Goal: Task Accomplishment & Management: Complete application form

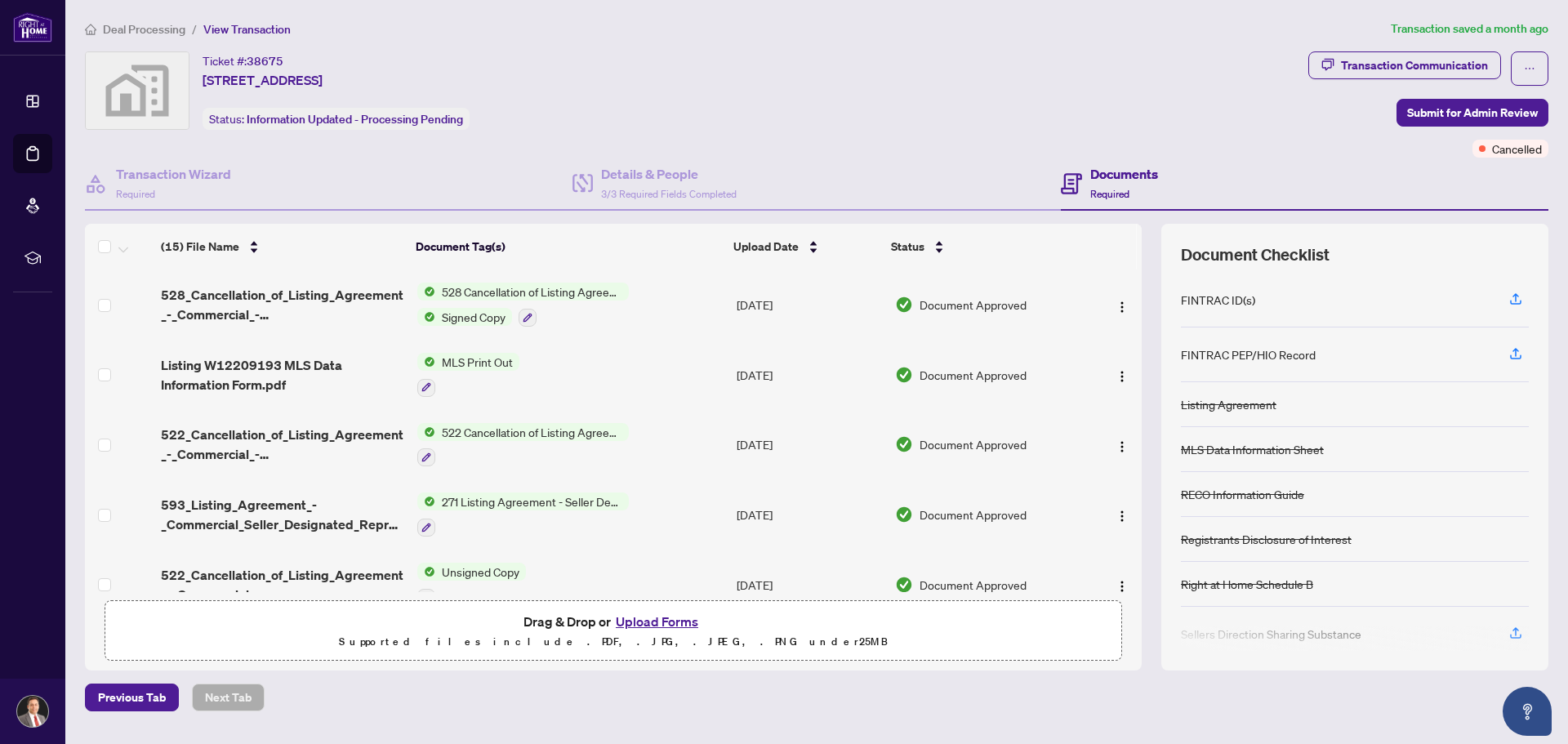
scroll to position [646, 0]
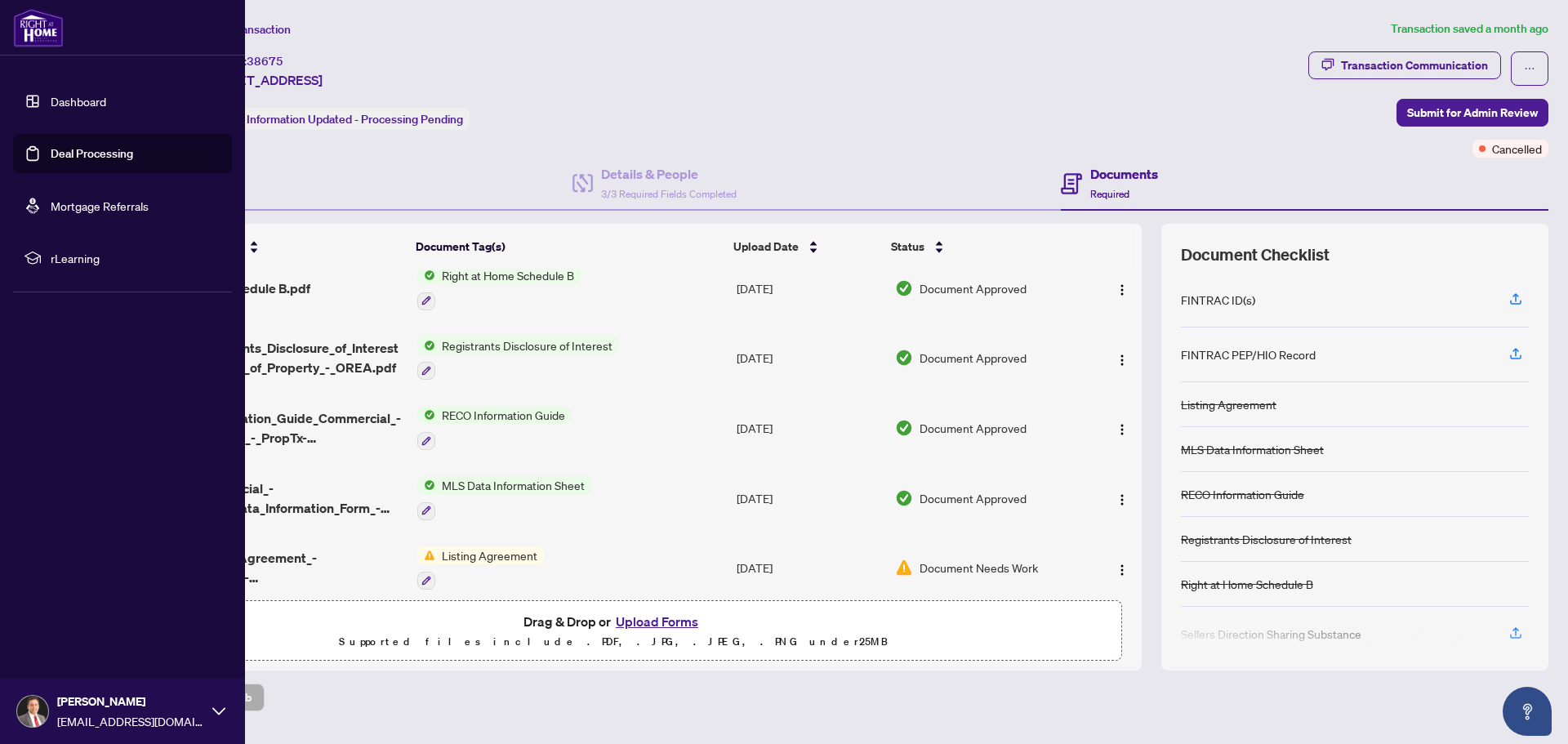
click at [60, 152] on link "Deal Processing" at bounding box center [91, 153] width 82 height 15
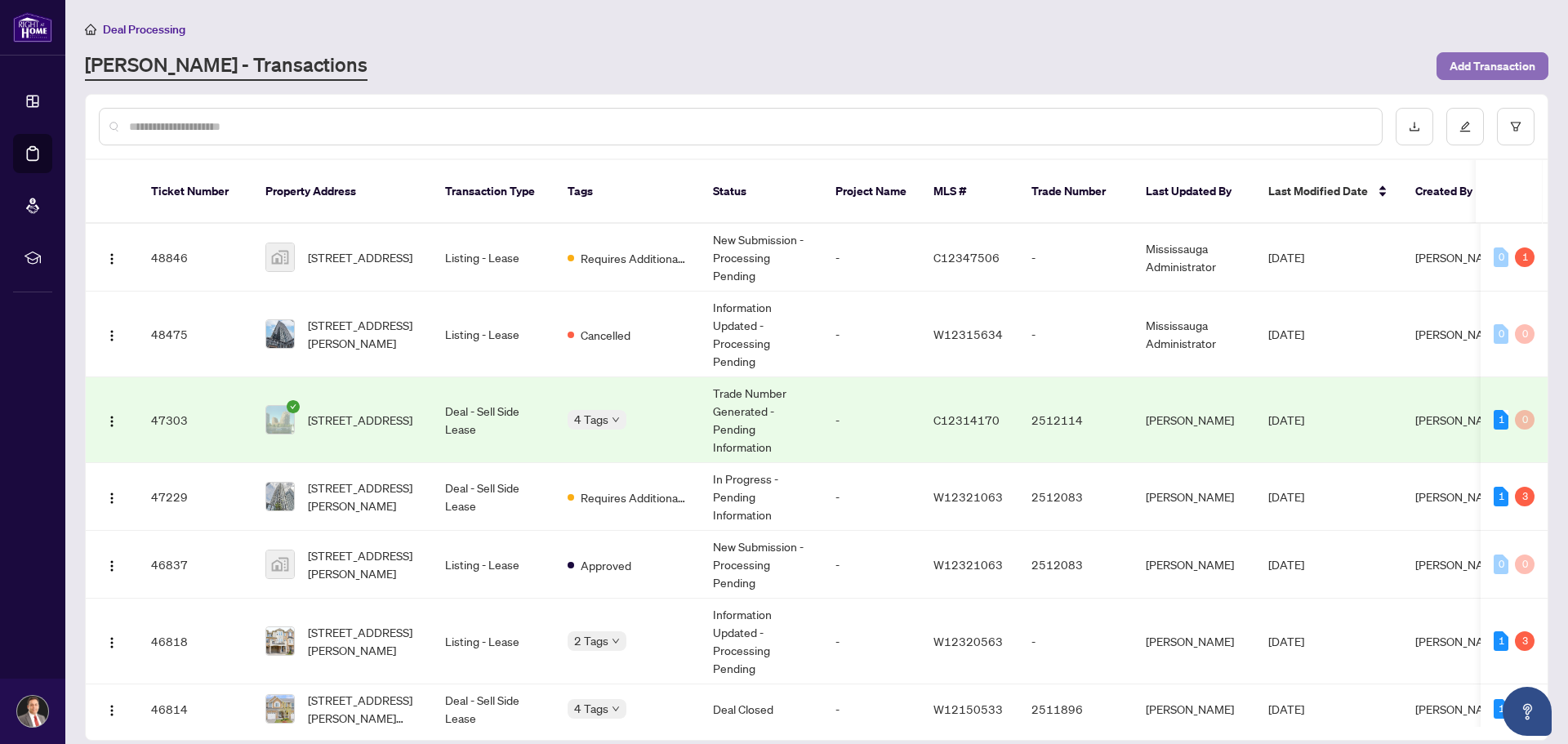
click at [1499, 64] on span "Add Transaction" at bounding box center [1492, 66] width 86 height 27
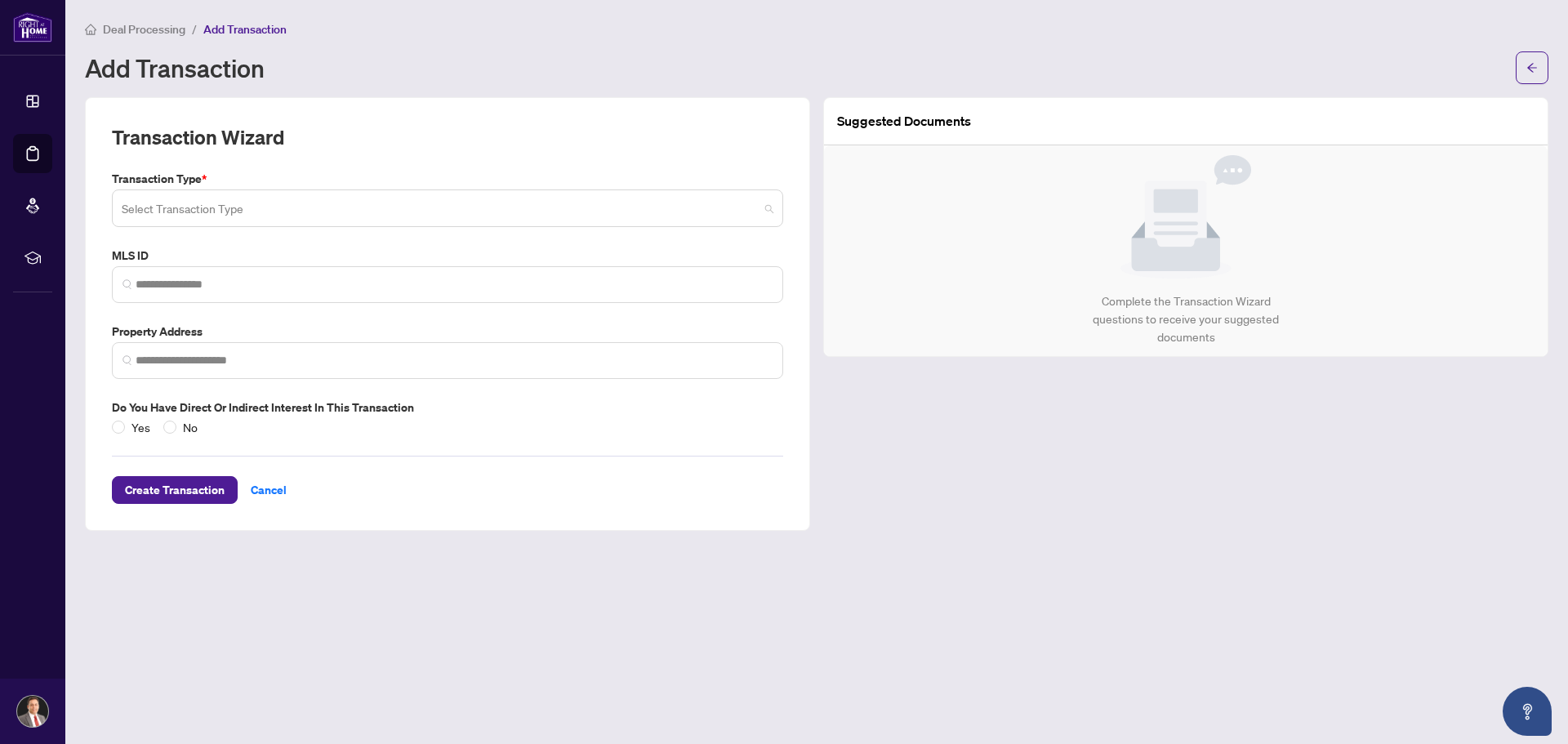
click at [765, 206] on span at bounding box center [447, 208] width 651 height 31
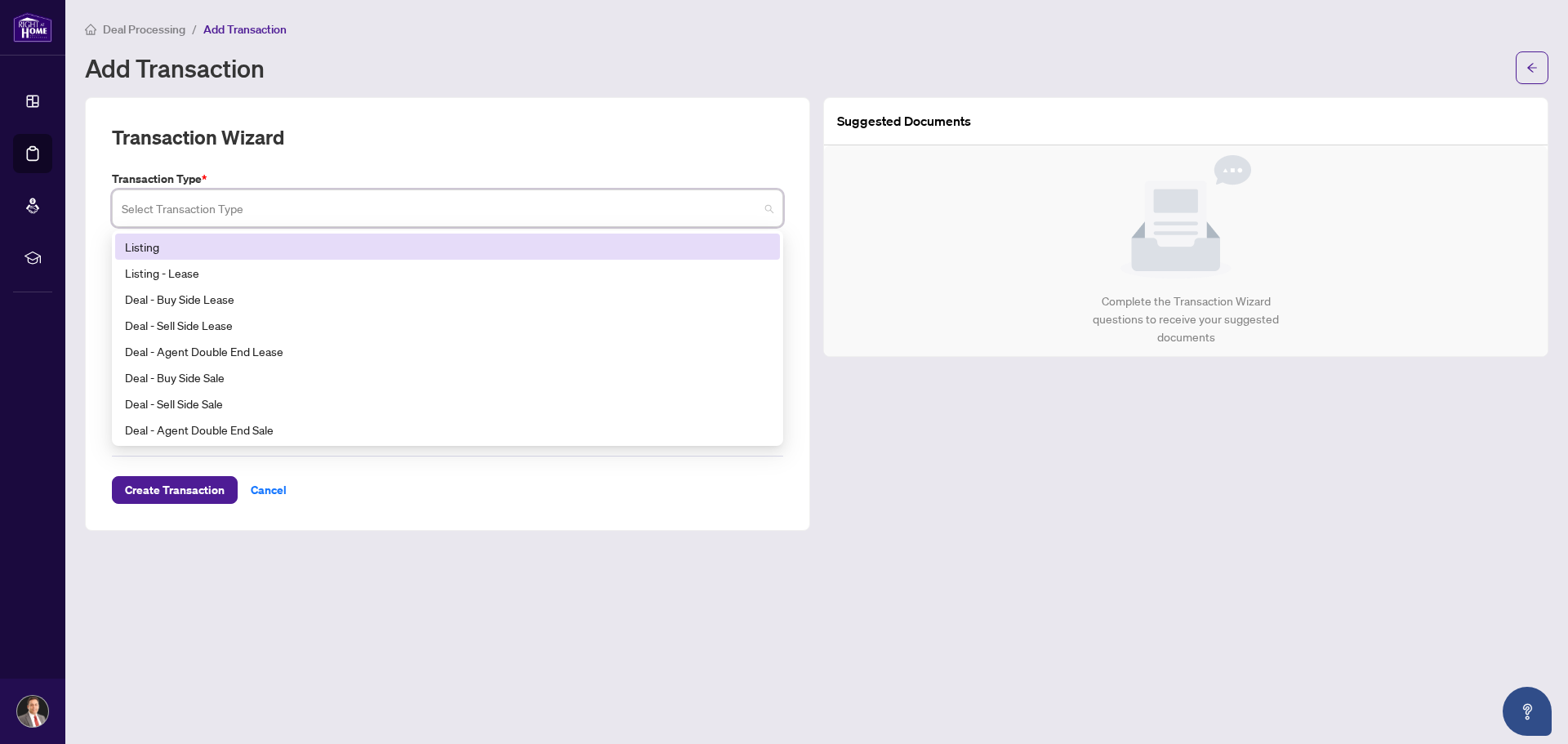
click at [145, 244] on div "Listing" at bounding box center [447, 247] width 645 height 18
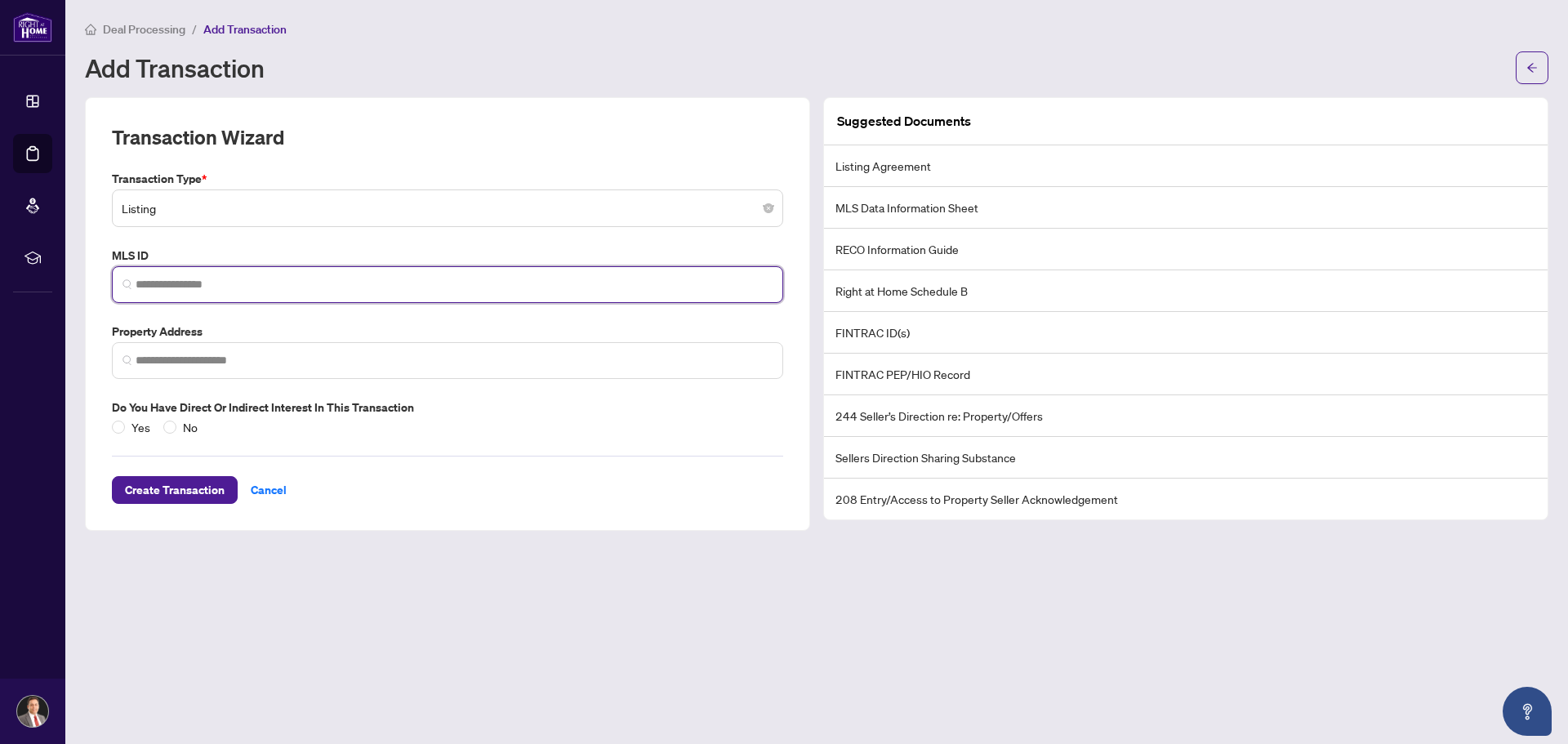
click at [173, 279] on input "search" at bounding box center [454, 284] width 637 height 17
paste input "*********"
type input "*********"
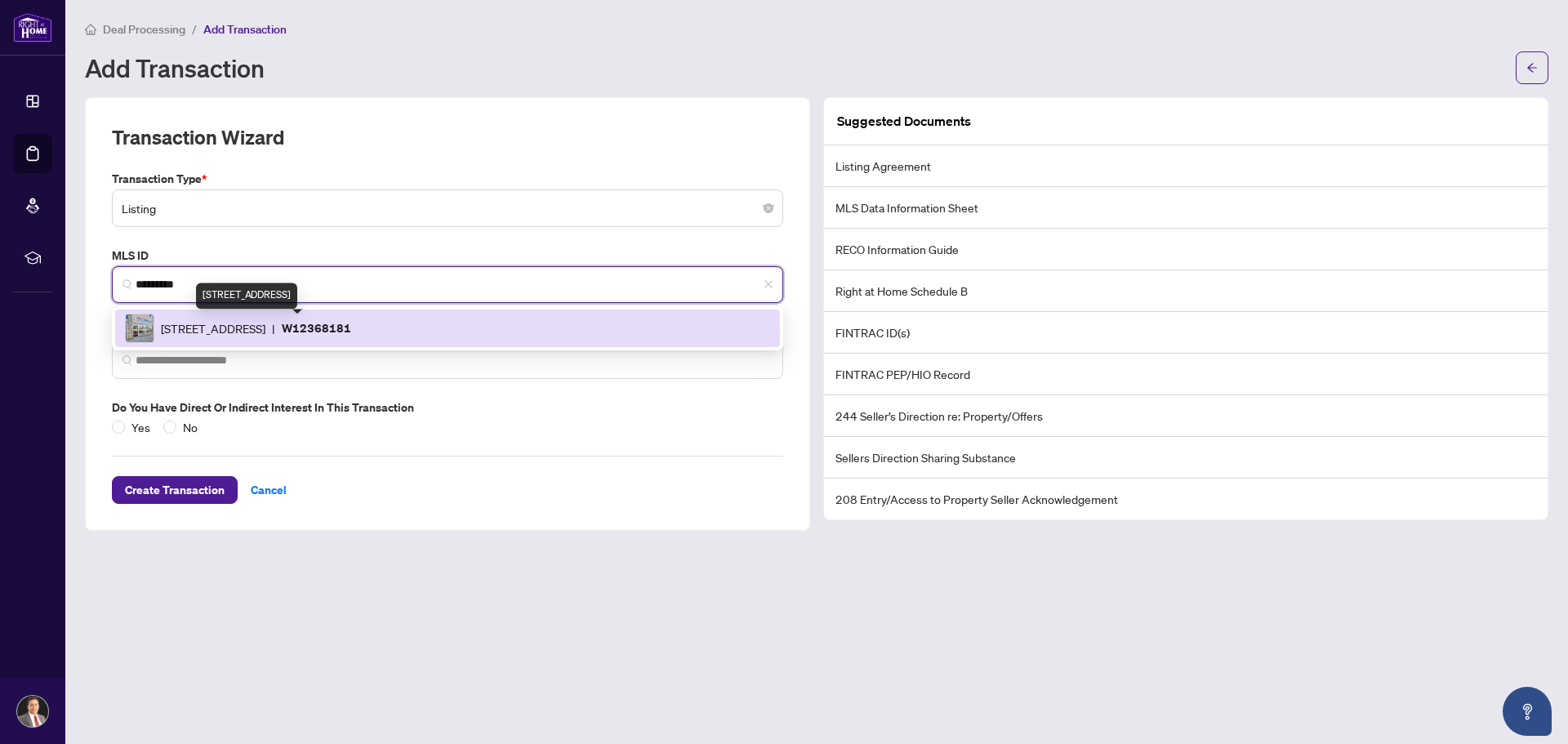
click at [265, 324] on span "[STREET_ADDRESS]" at bounding box center [213, 328] width 104 height 18
type input "**********"
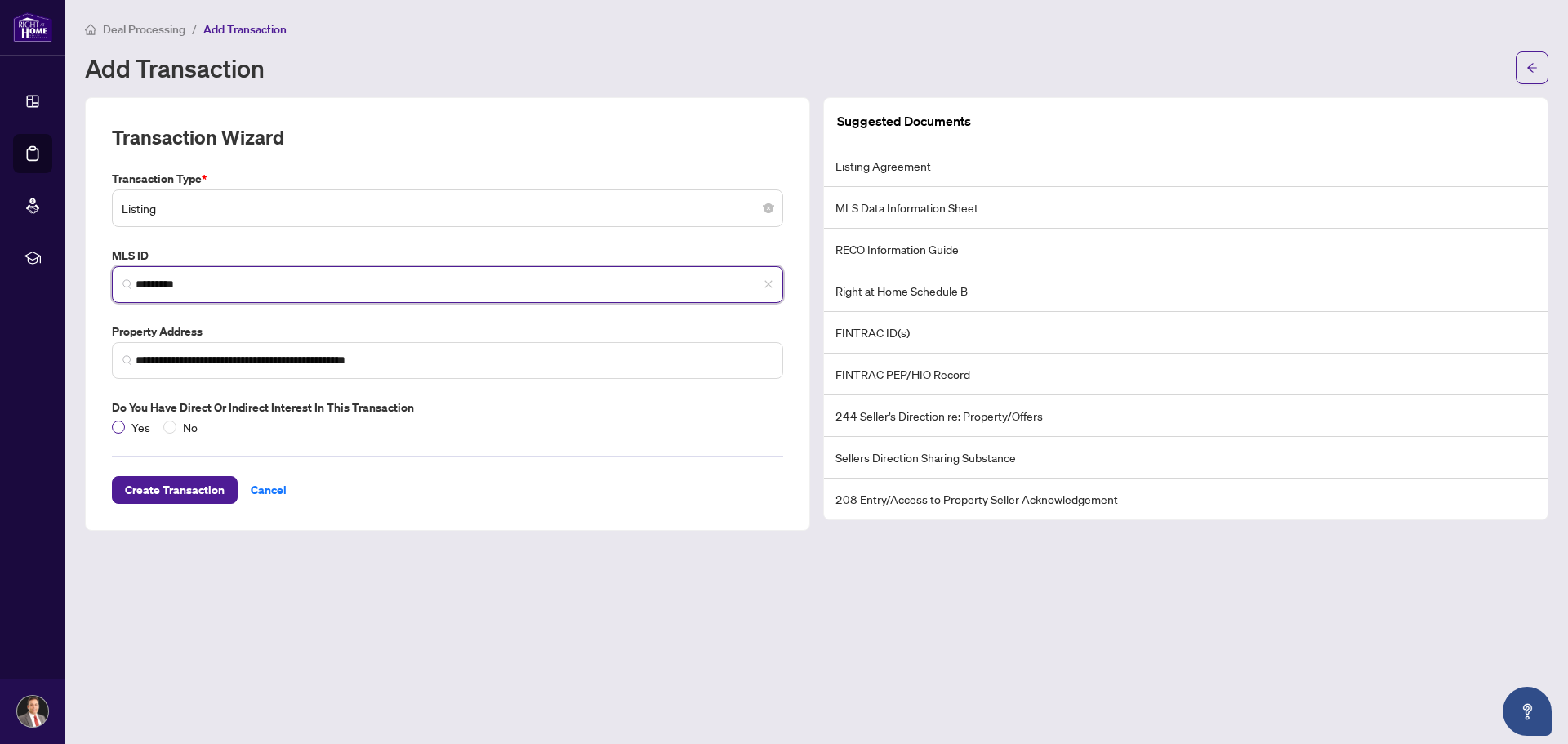
type input "*********"
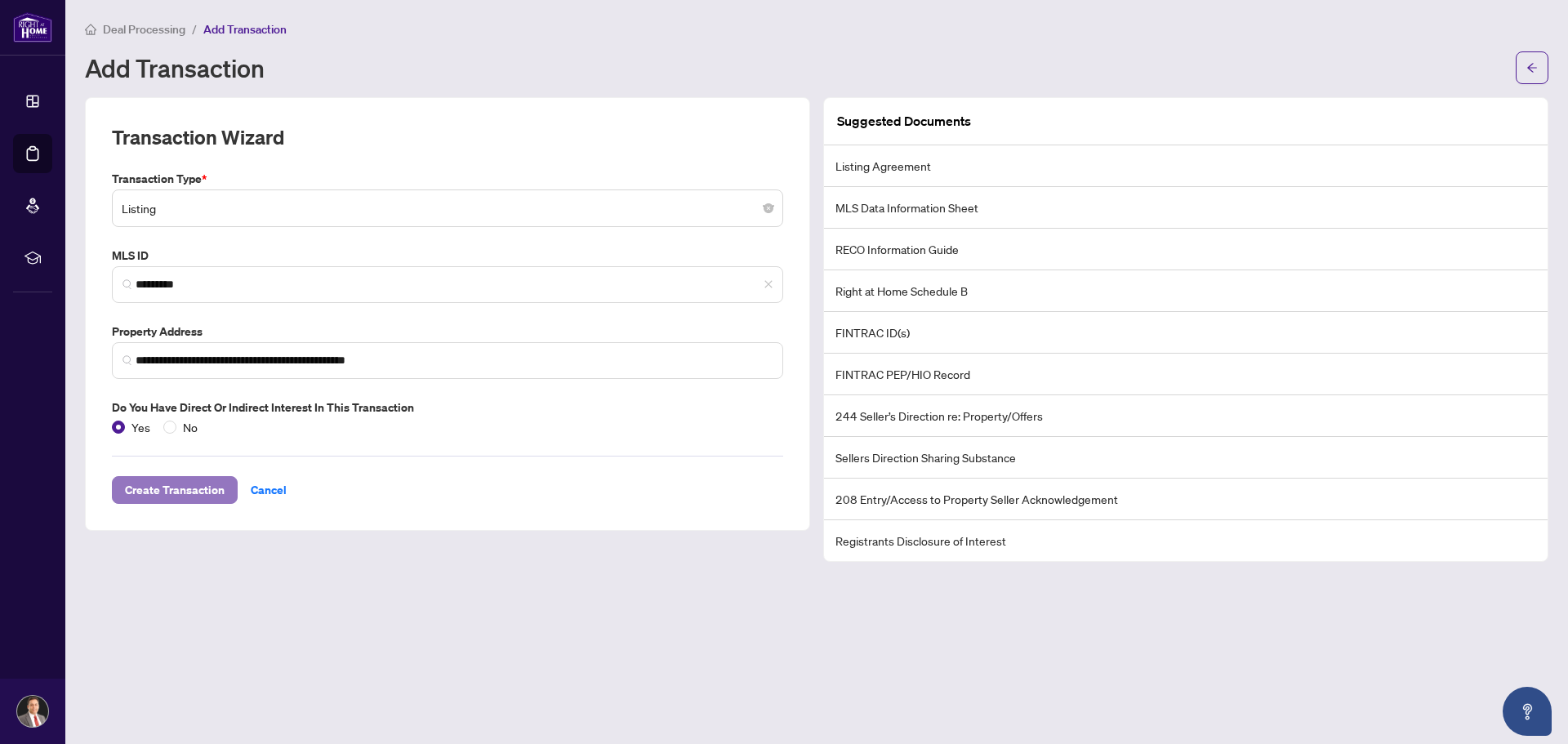
click at [158, 487] on span "Create Transaction" at bounding box center [174, 490] width 100 height 27
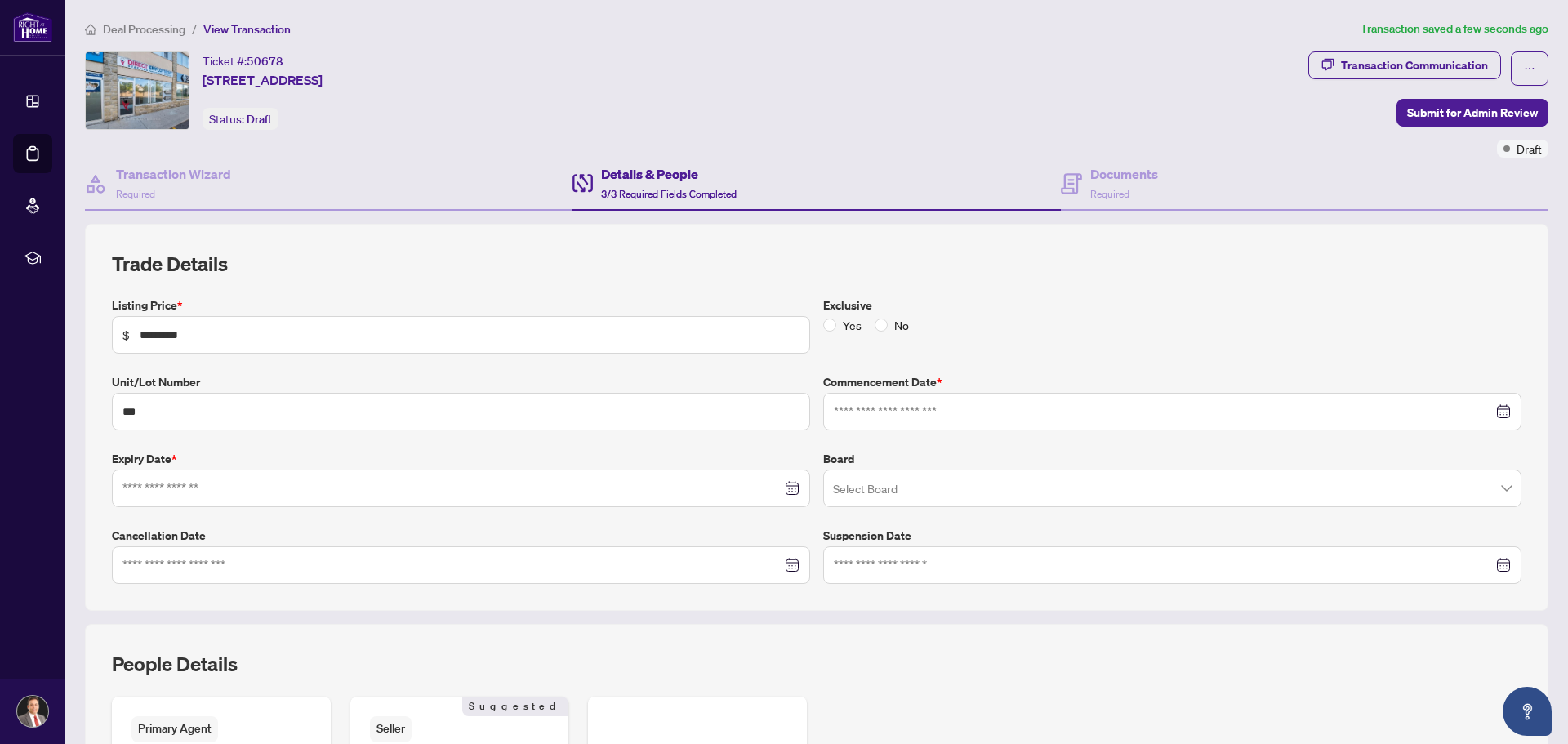
type input "**********"
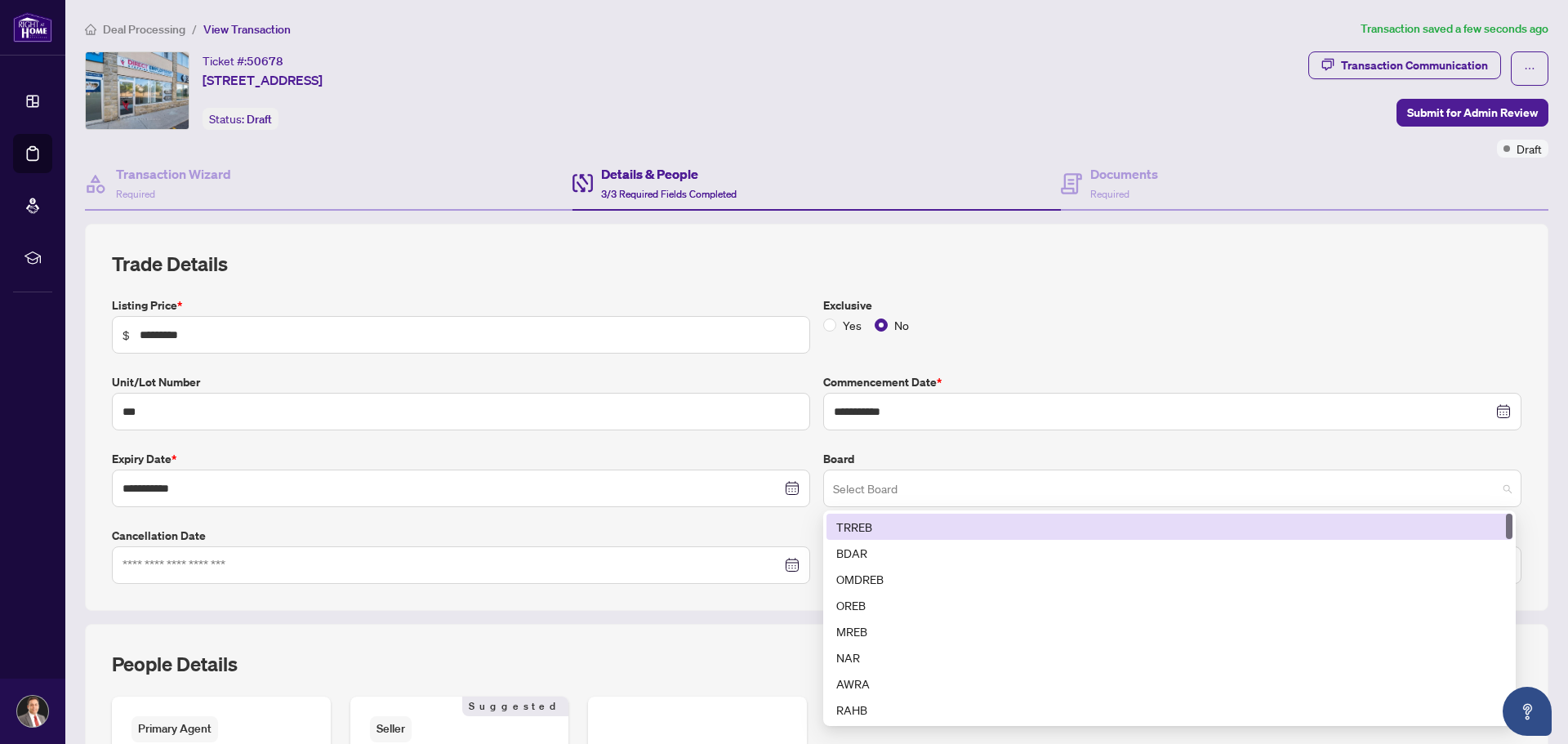
click at [1488, 491] on span at bounding box center [1172, 487] width 679 height 31
click at [850, 525] on div "TRREB" at bounding box center [1169, 526] width 666 height 18
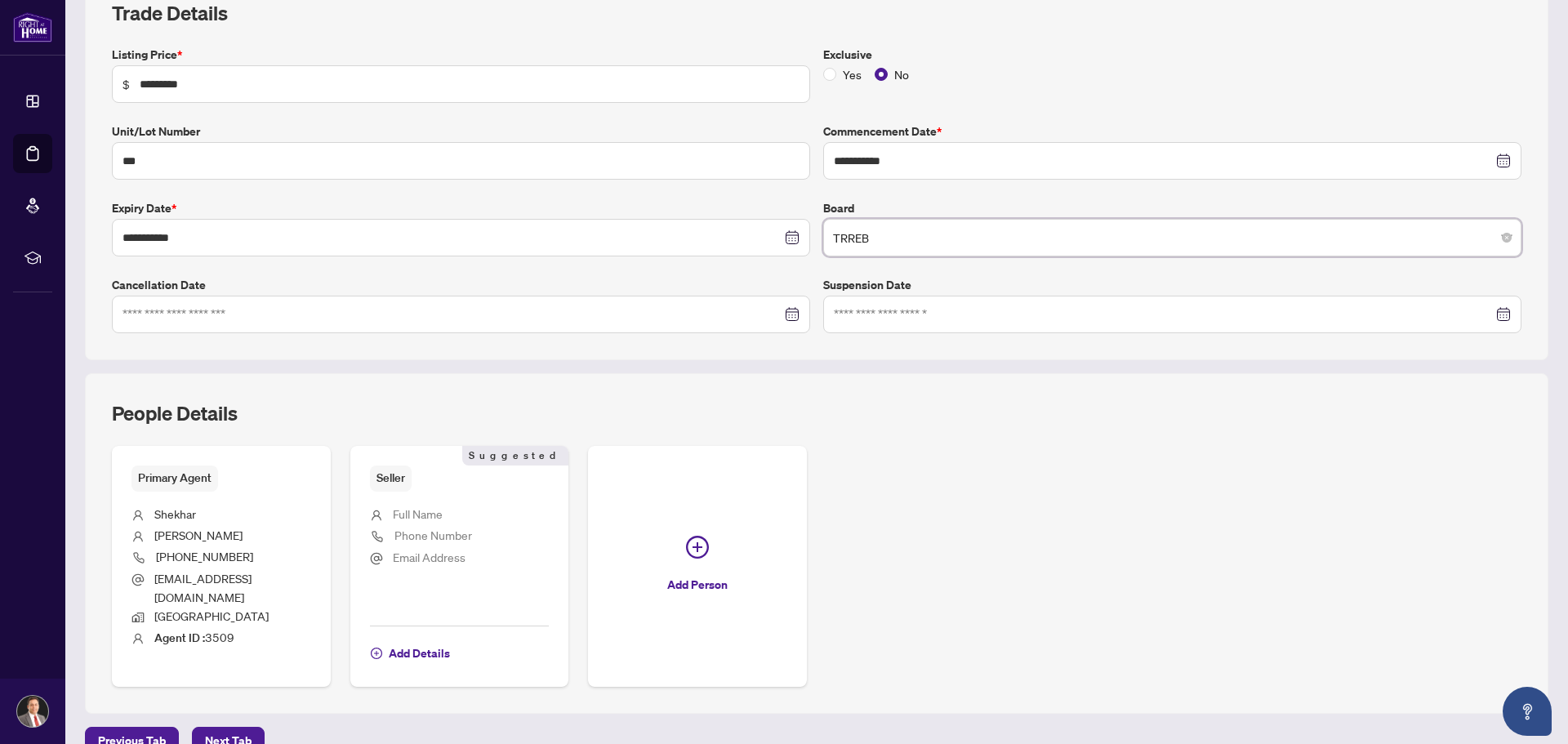
scroll to position [264, 0]
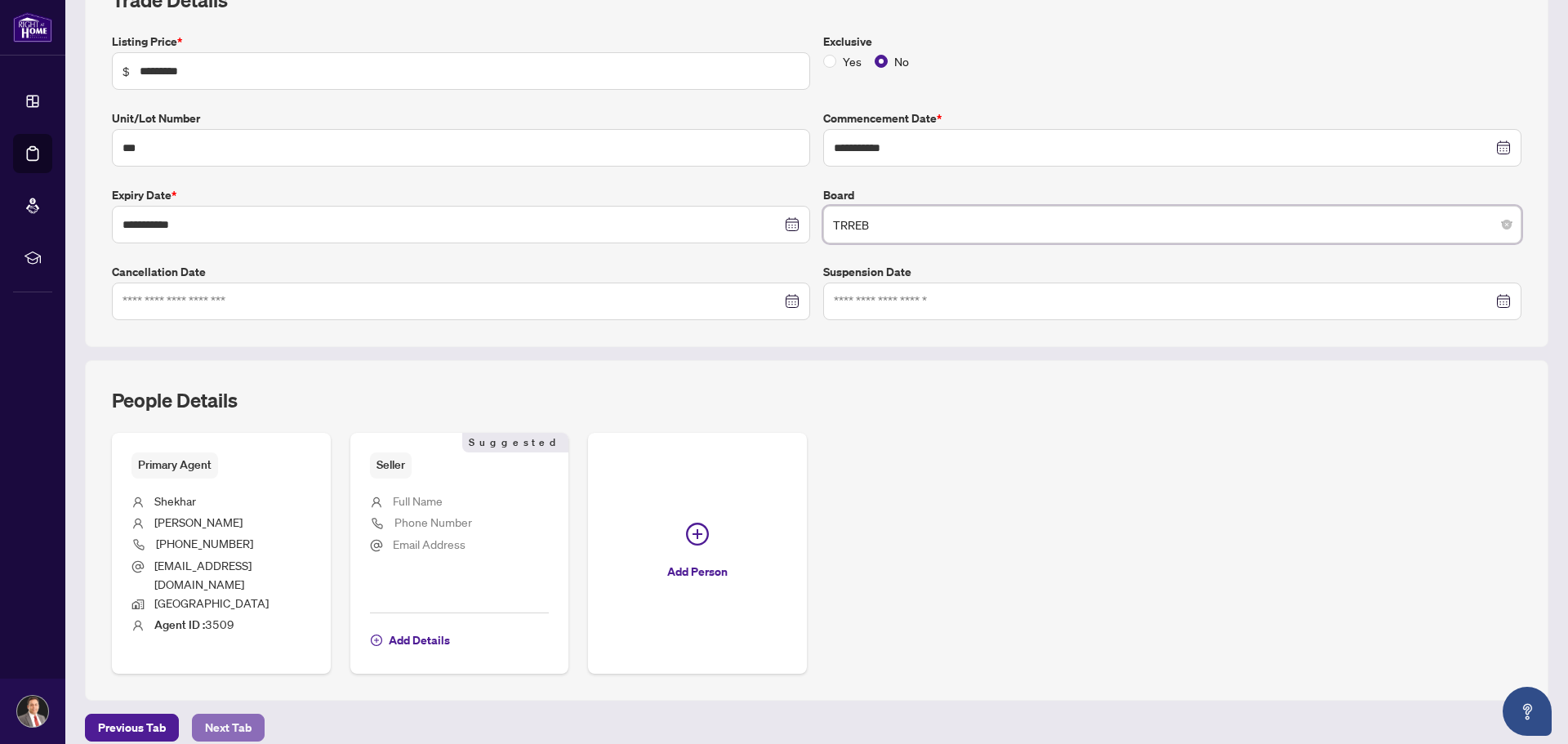
click at [234, 714] on span "Next Tab" at bounding box center [228, 727] width 47 height 27
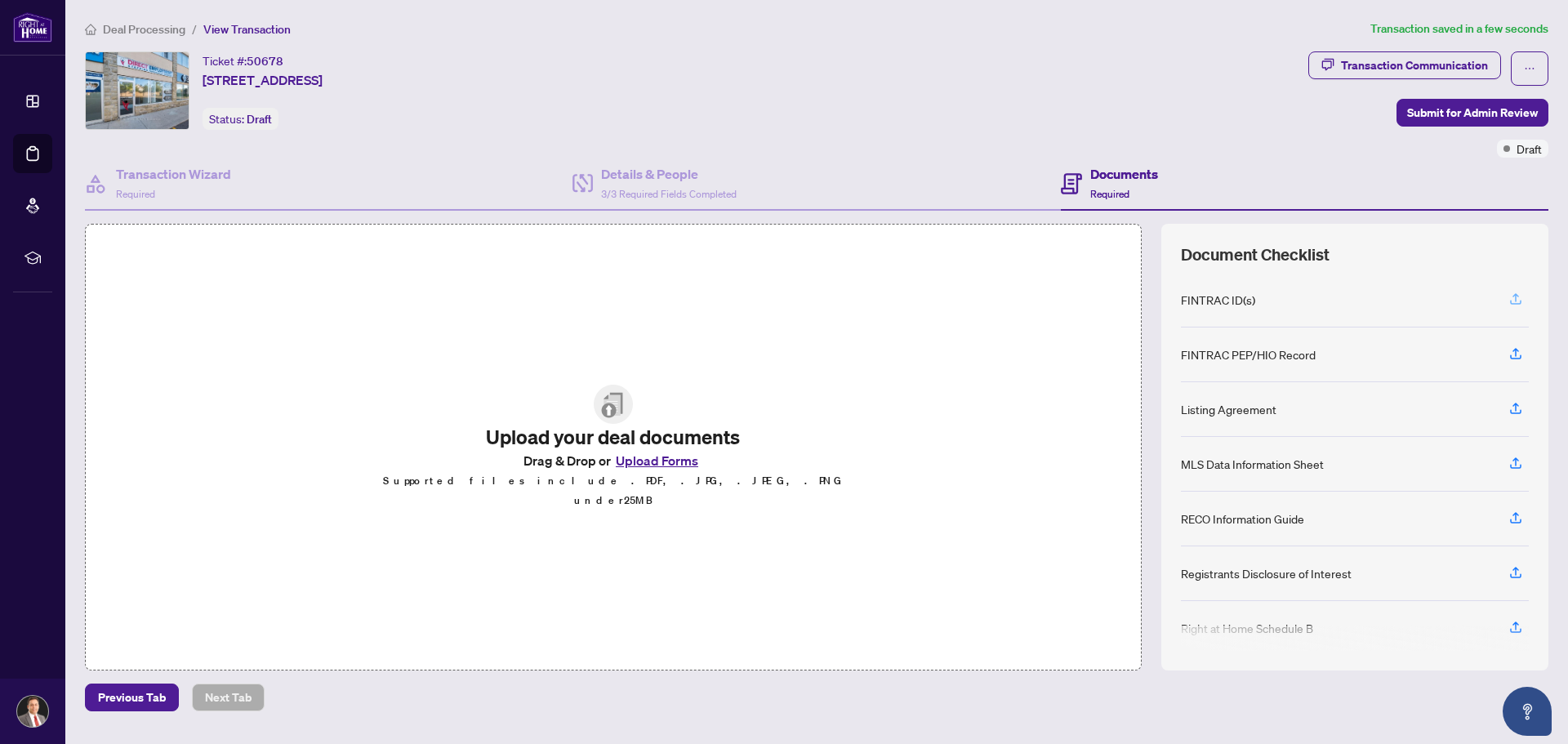
click at [1516, 295] on icon "button" at bounding box center [1515, 296] width 6 height 8
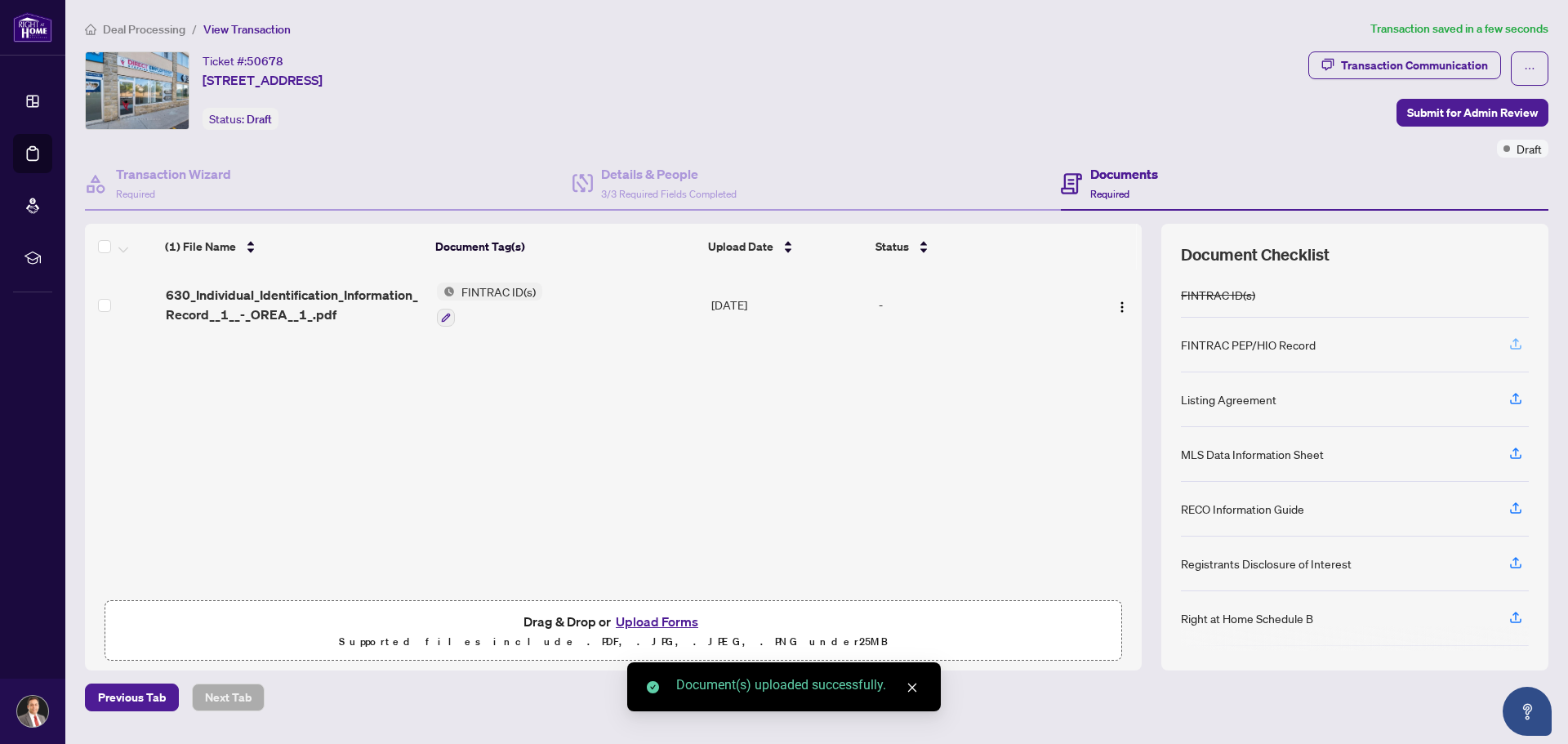
click at [1518, 341] on icon "button" at bounding box center [1515, 341] width 6 height 8
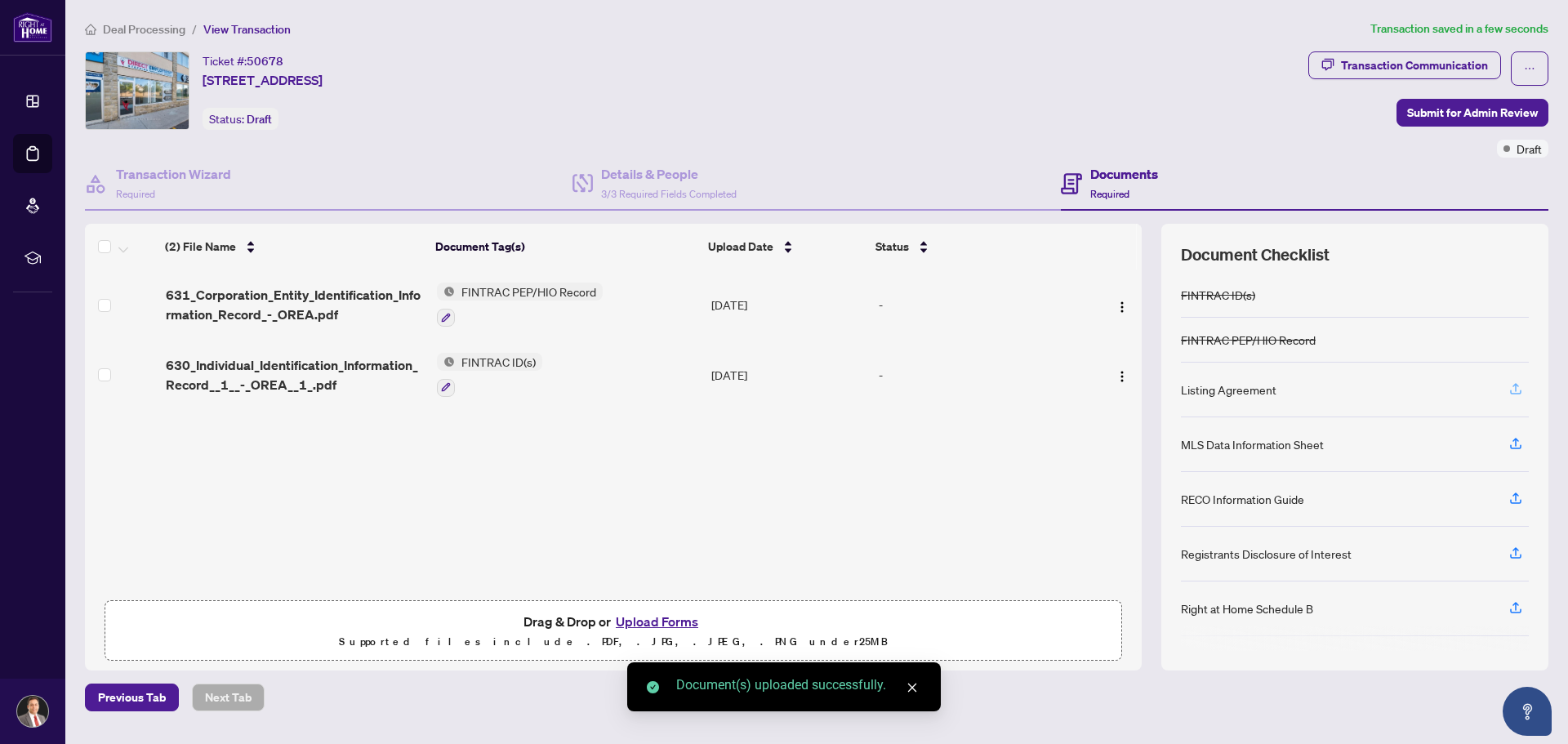
click at [1511, 386] on icon "button" at bounding box center [1515, 388] width 15 height 15
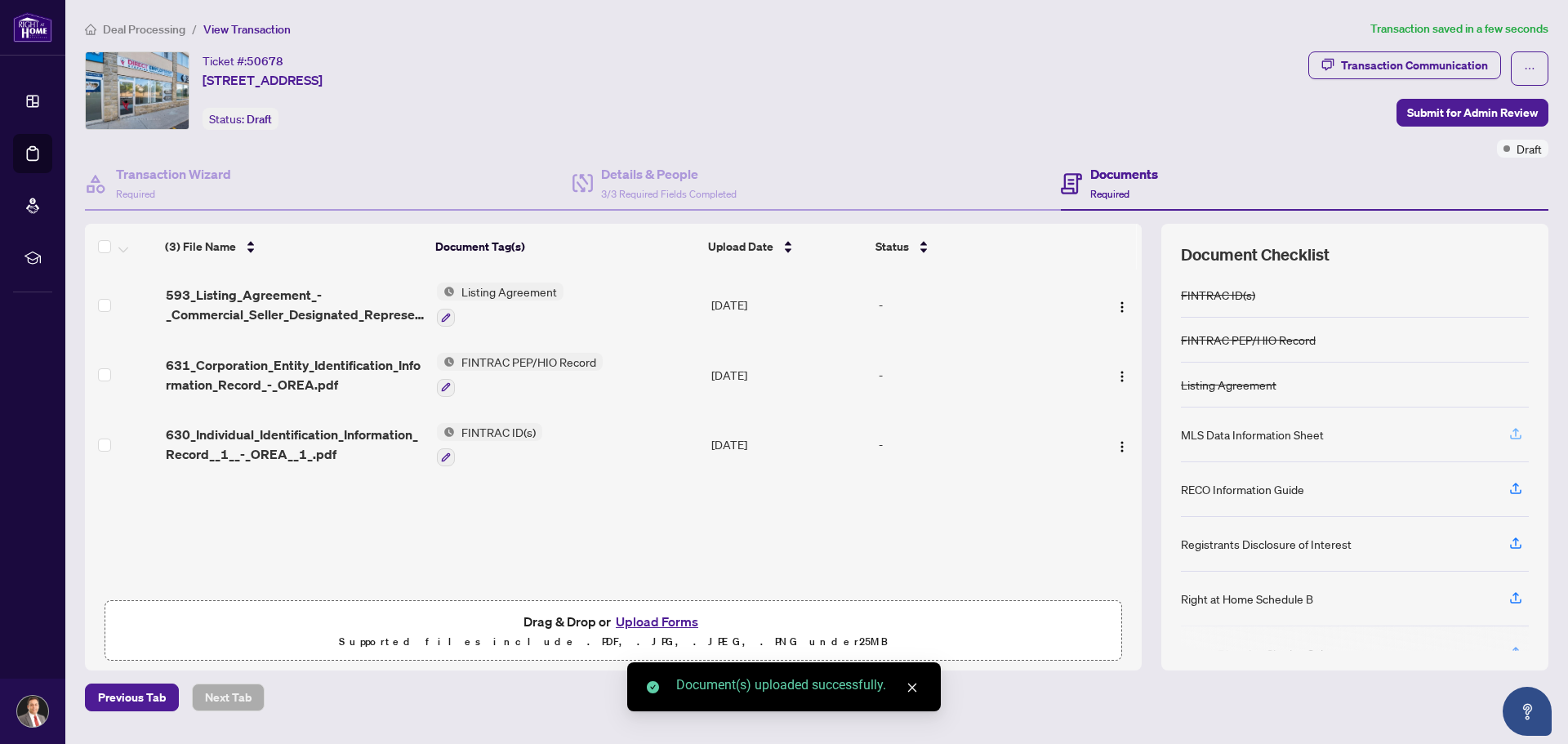
click at [1516, 433] on icon "button" at bounding box center [1515, 433] width 15 height 15
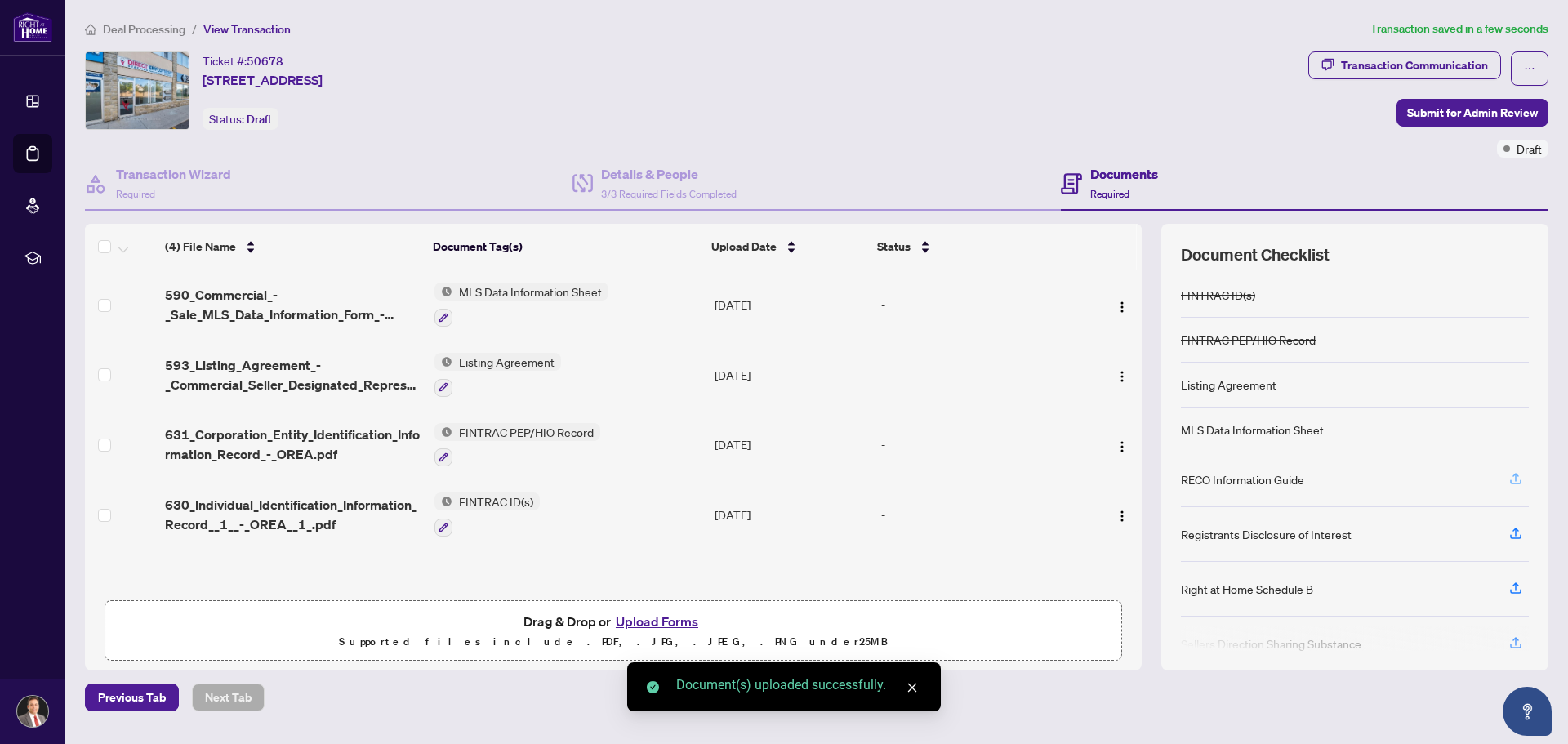
click at [1513, 479] on icon "button" at bounding box center [1515, 478] width 15 height 15
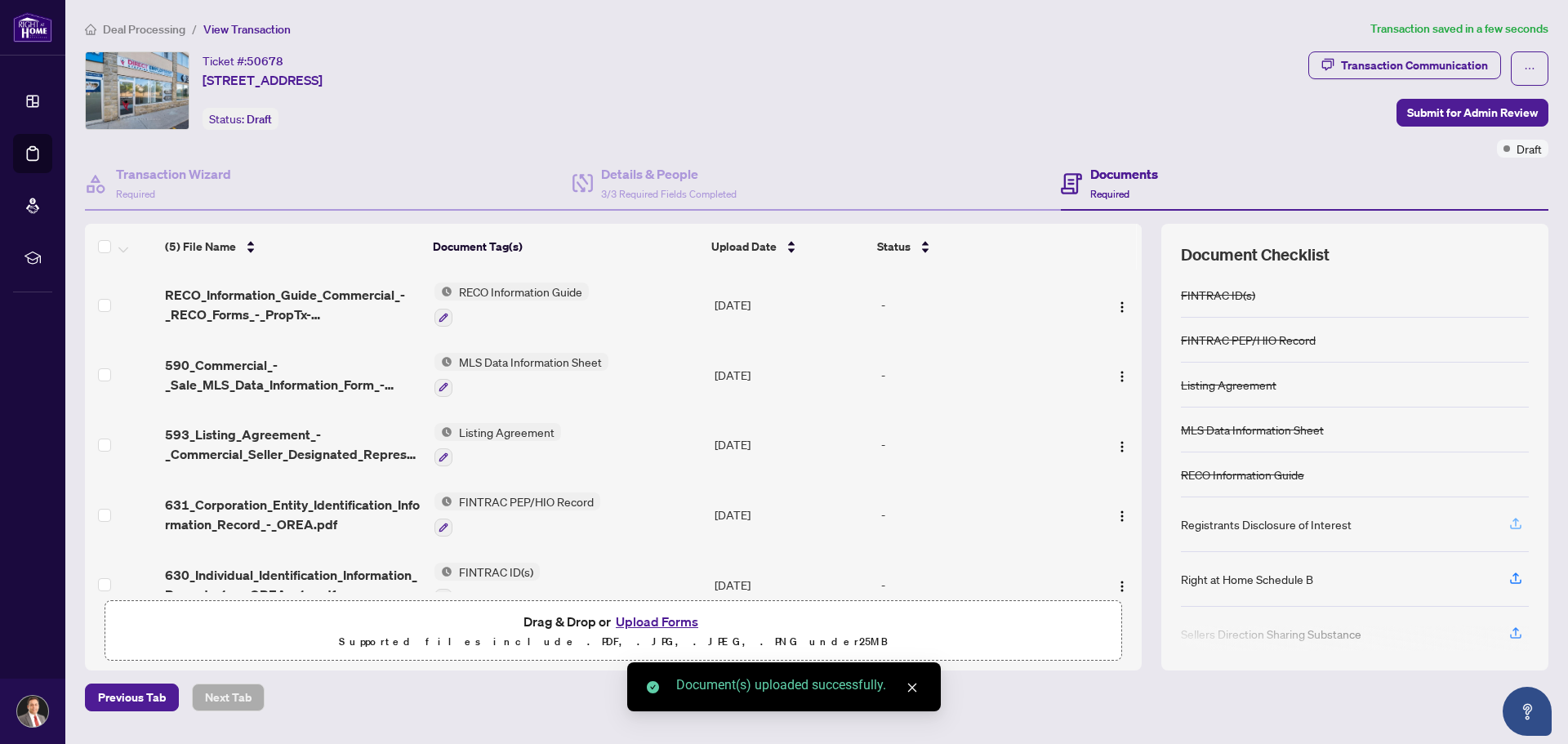
click at [1515, 523] on icon "button" at bounding box center [1515, 523] width 15 height 15
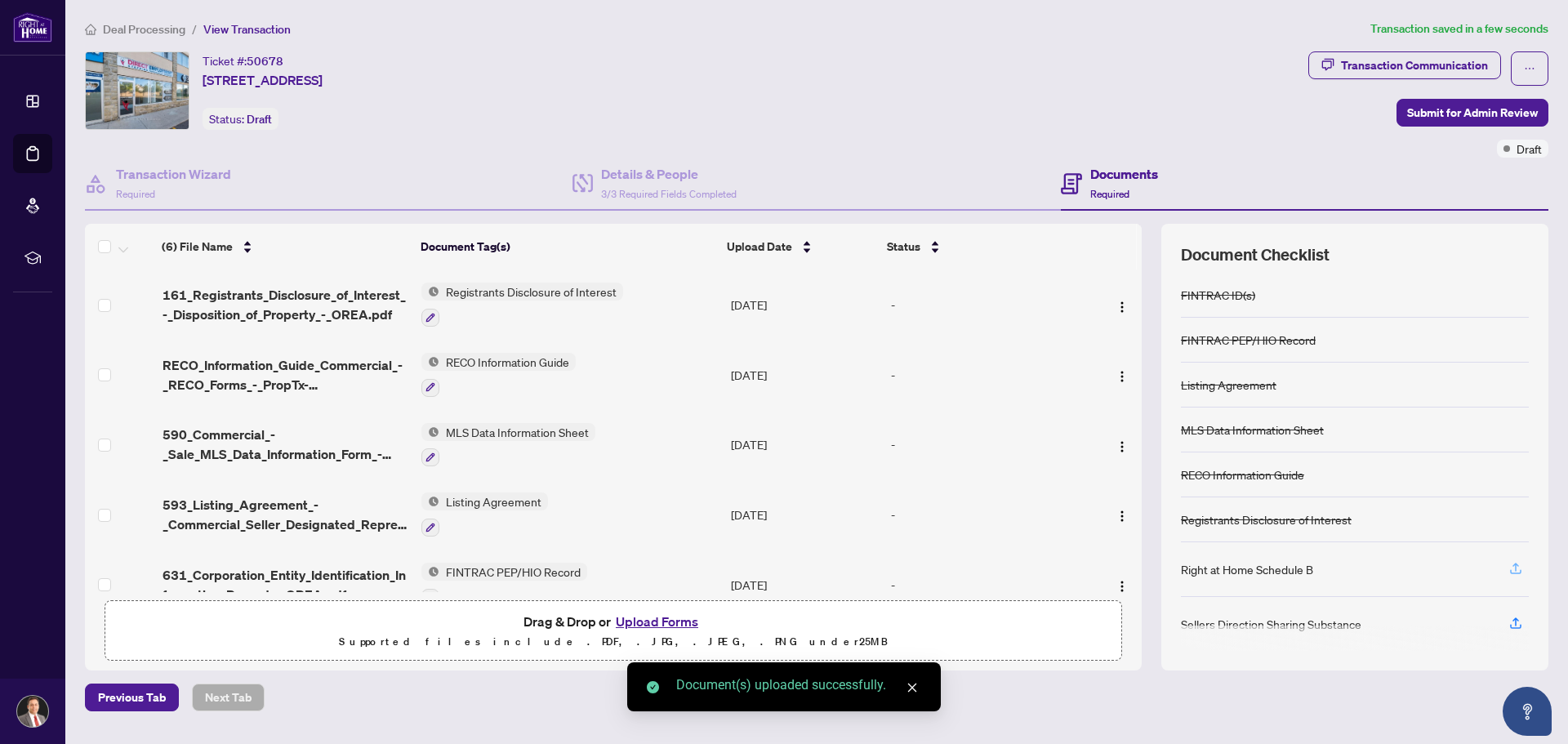
click at [1515, 566] on icon "button" at bounding box center [1515, 568] width 15 height 15
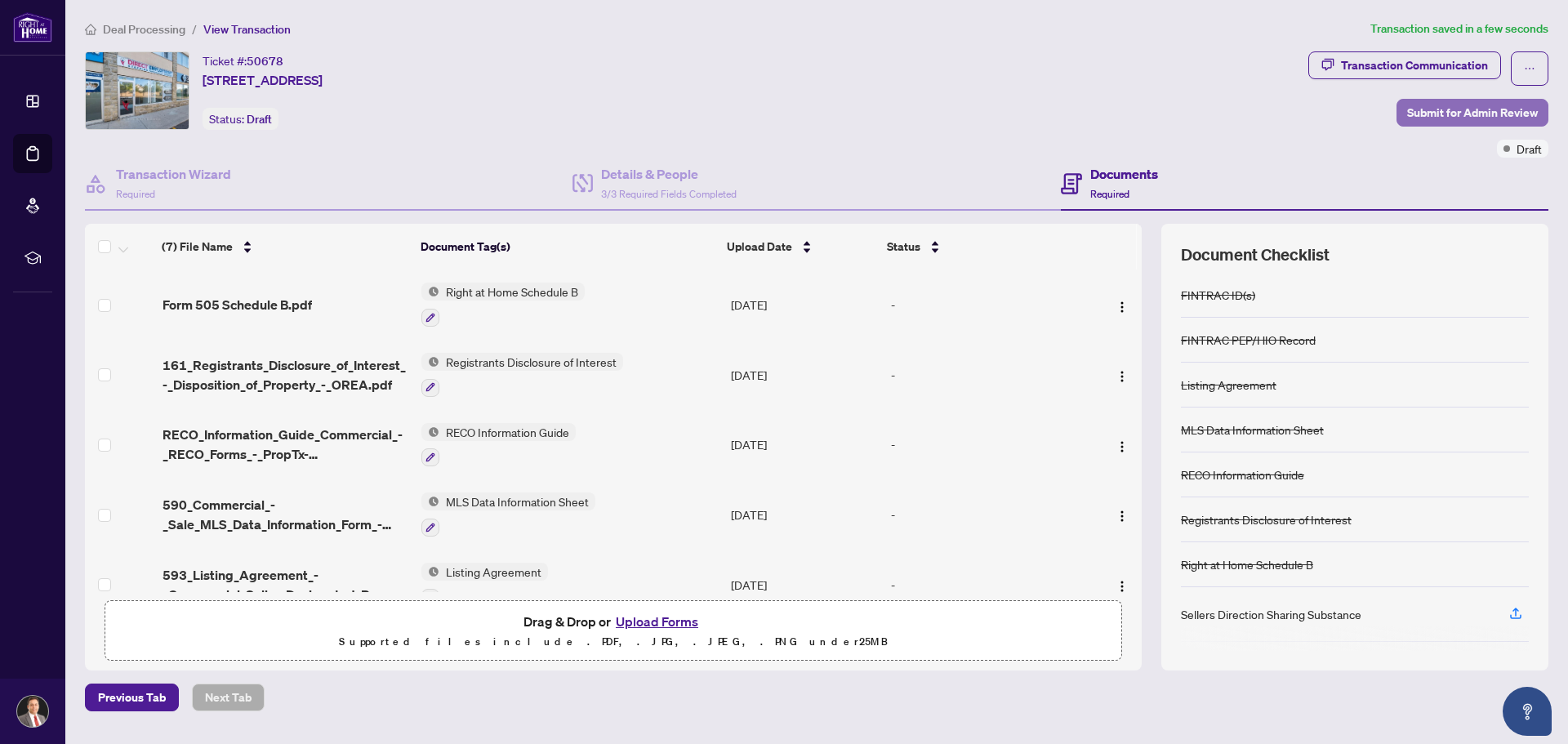
click at [1451, 111] on span "Submit for Admin Review" at bounding box center [1472, 113] width 131 height 27
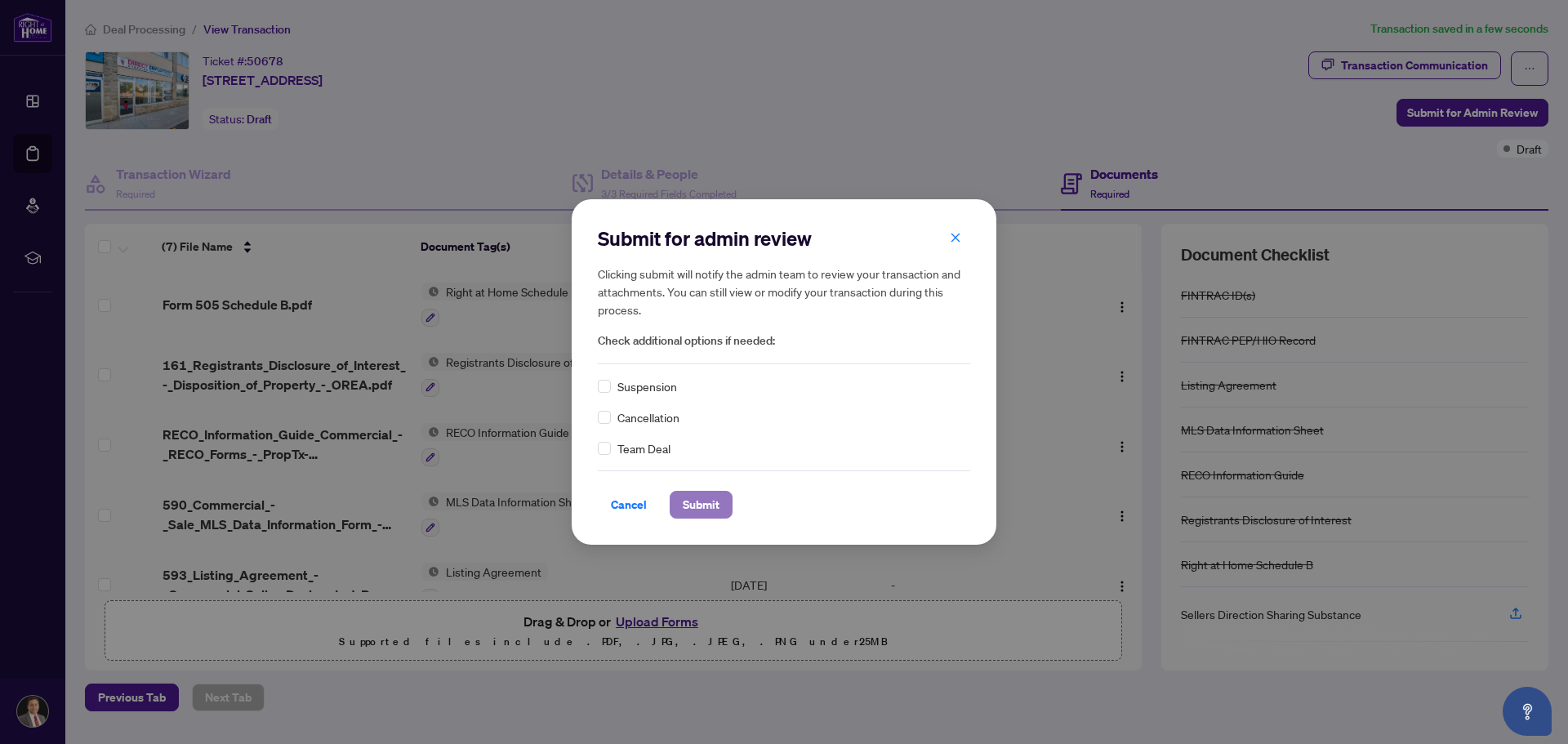
click at [706, 502] on span "Submit" at bounding box center [701, 504] width 37 height 27
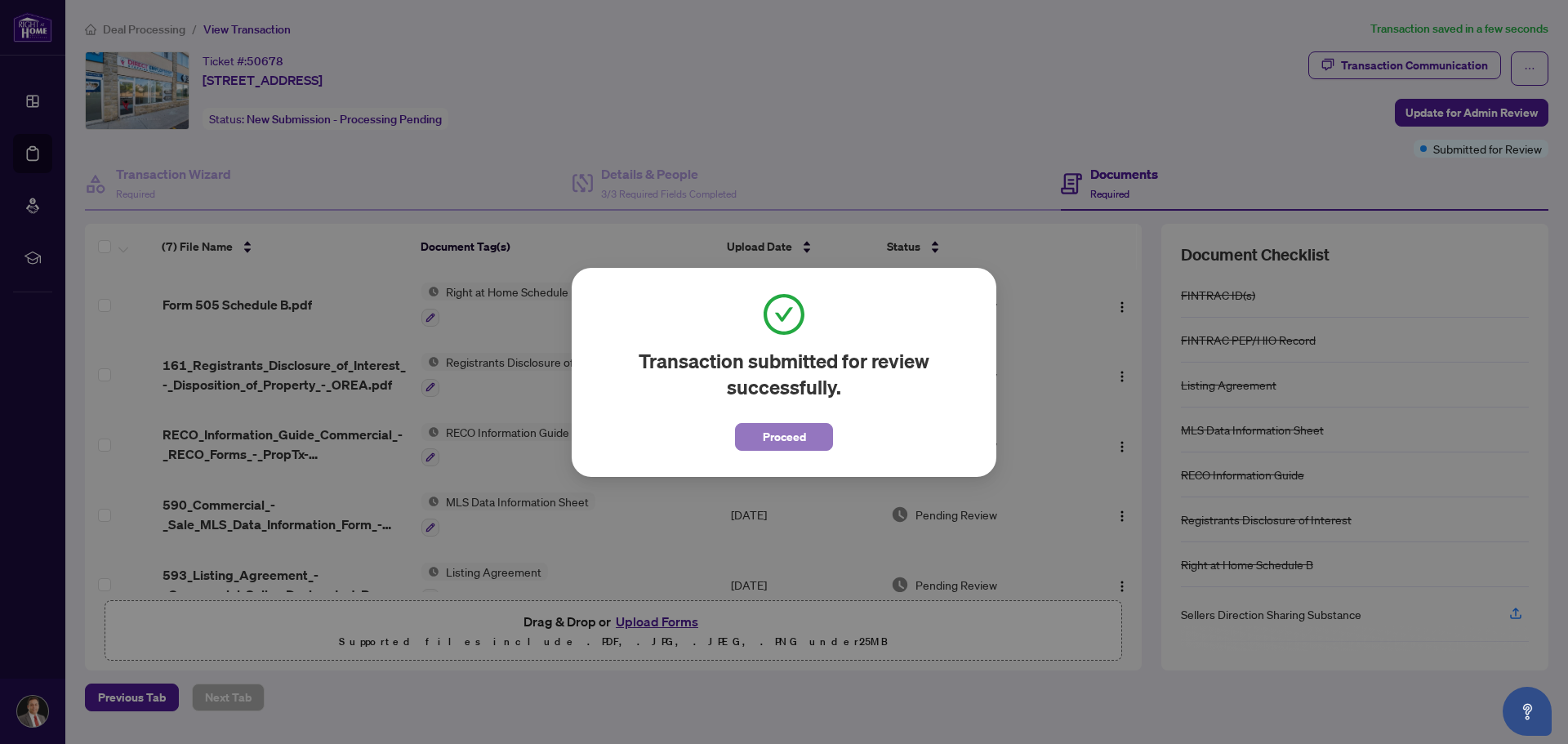
click at [779, 436] on span "Proceed" at bounding box center [784, 437] width 43 height 27
